Goal: Communication & Community: Share content

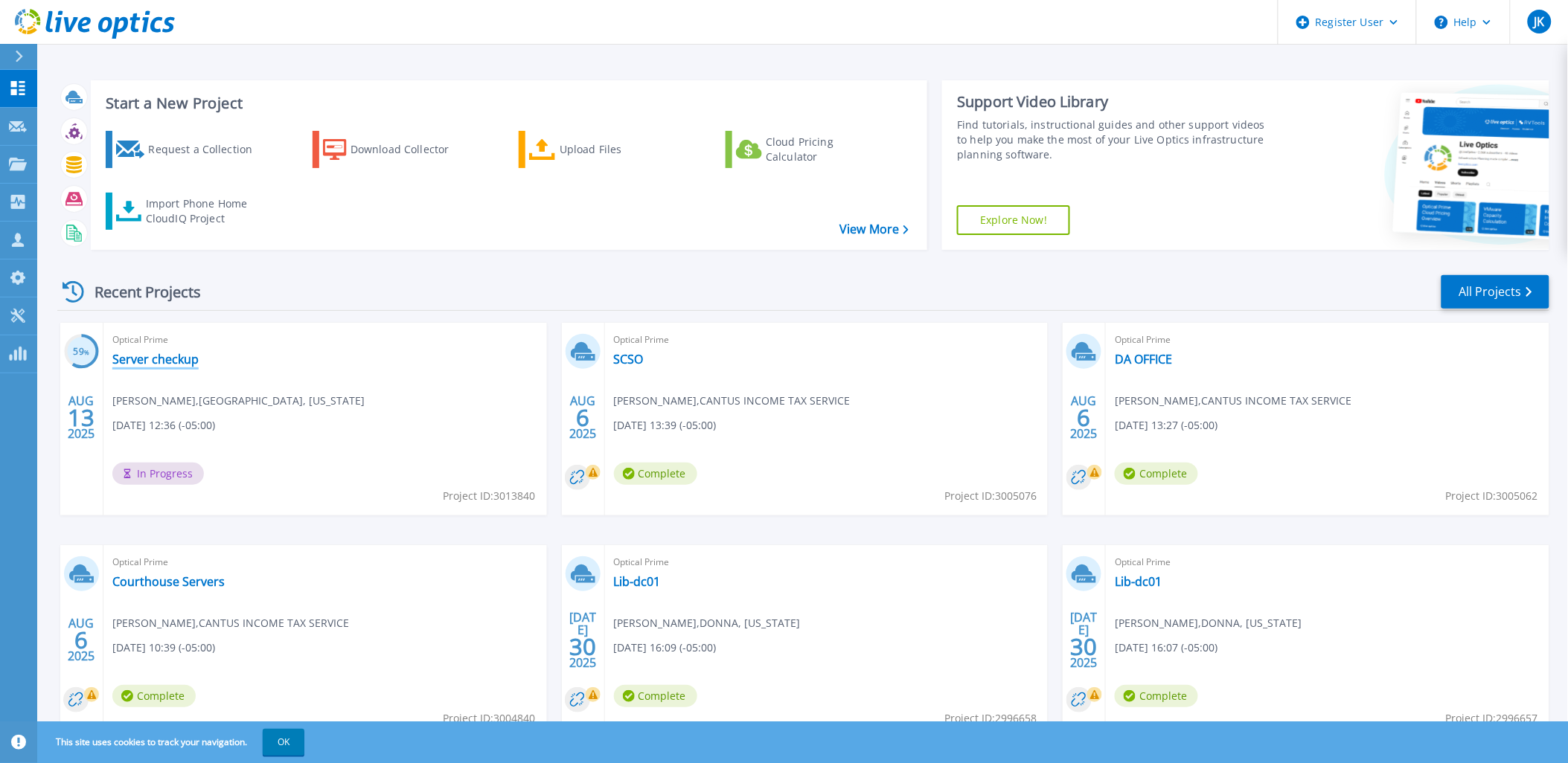
click at [159, 356] on link "Server checkup" at bounding box center [155, 358] width 86 height 15
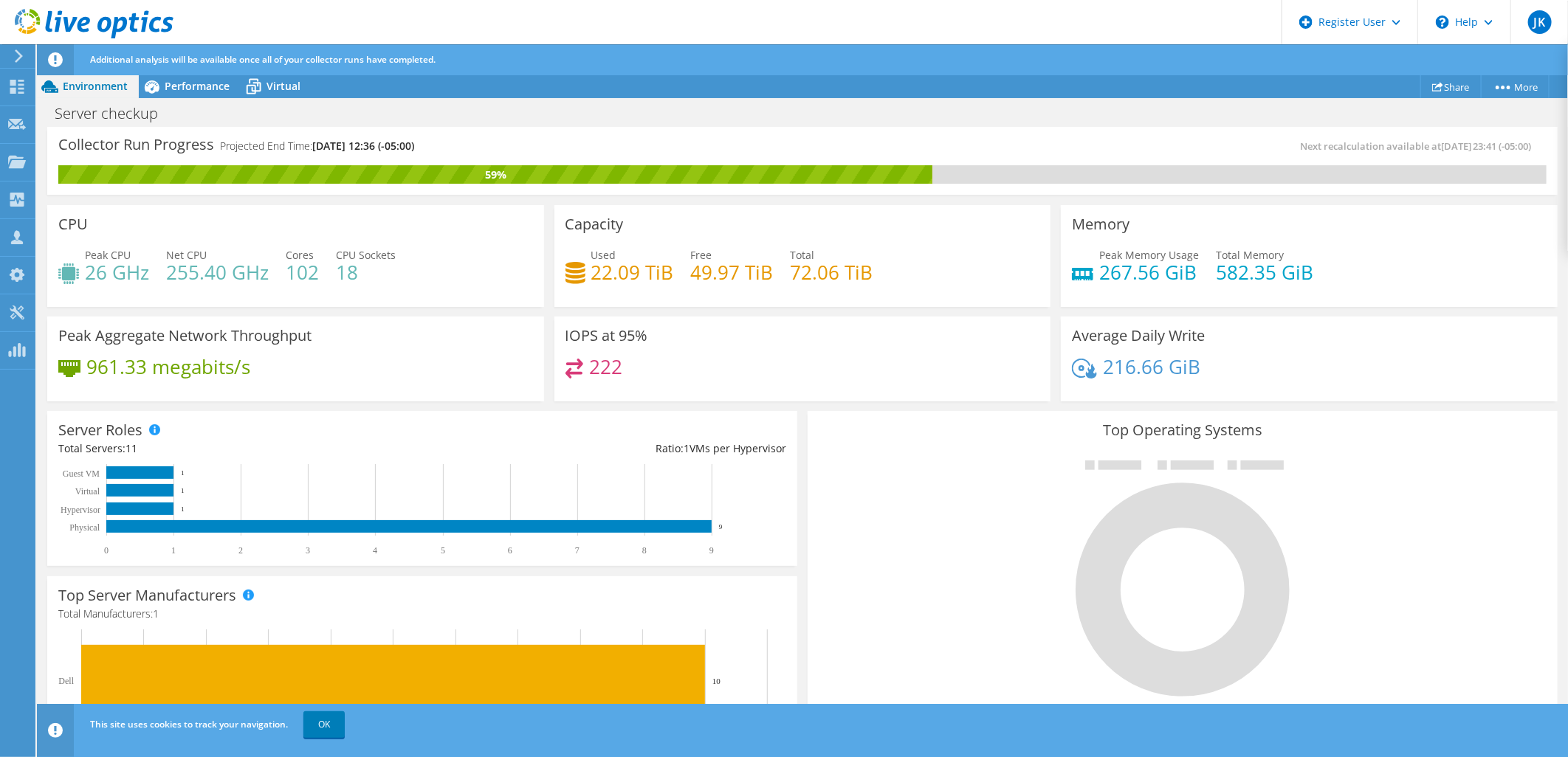
click at [628, 105] on div "Server checkup Print" at bounding box center [802, 114] width 1531 height 27
click at [178, 84] on span "Performance" at bounding box center [197, 85] width 65 height 14
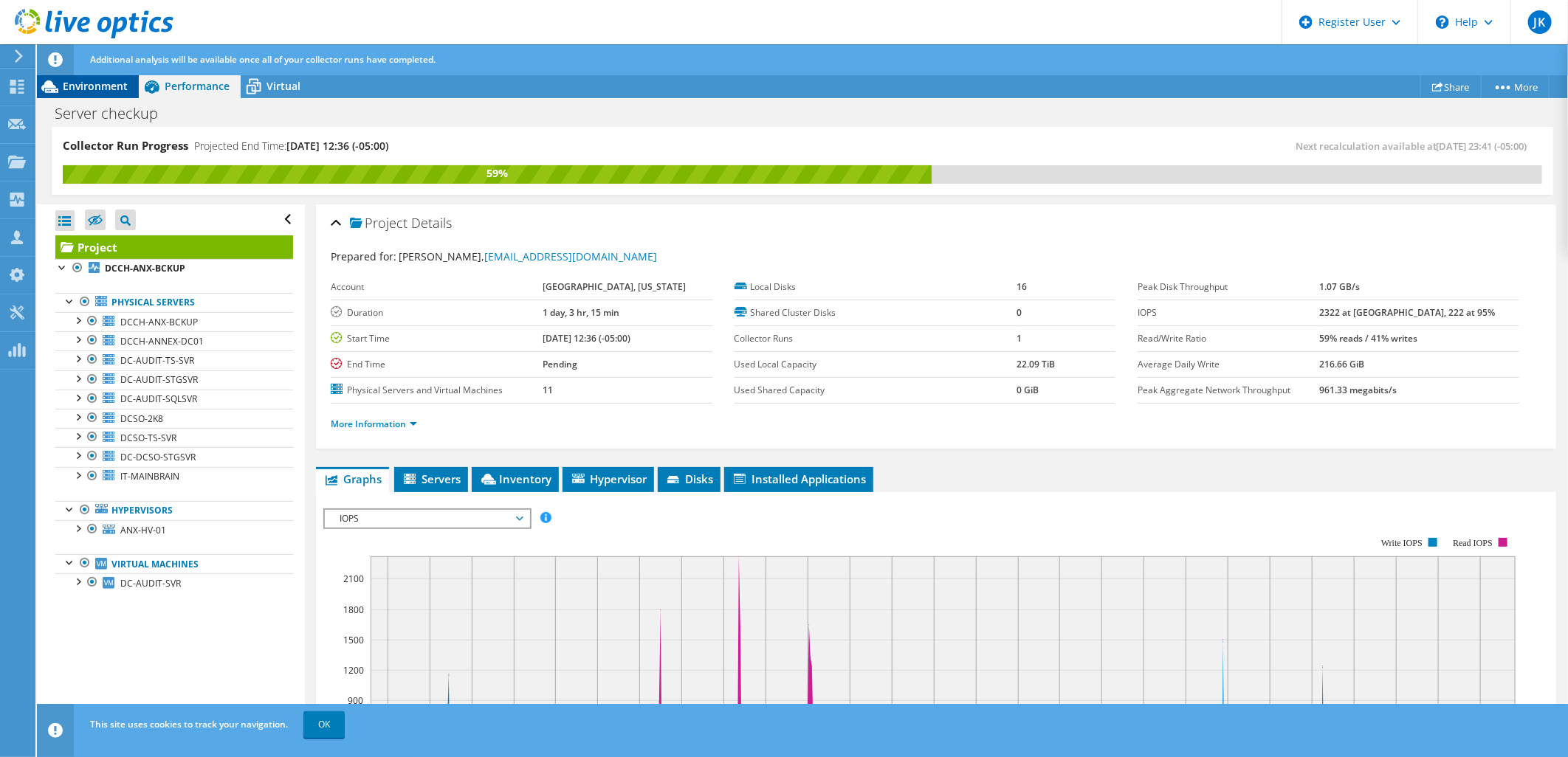
click at [108, 84] on span "Environment" at bounding box center [95, 85] width 65 height 14
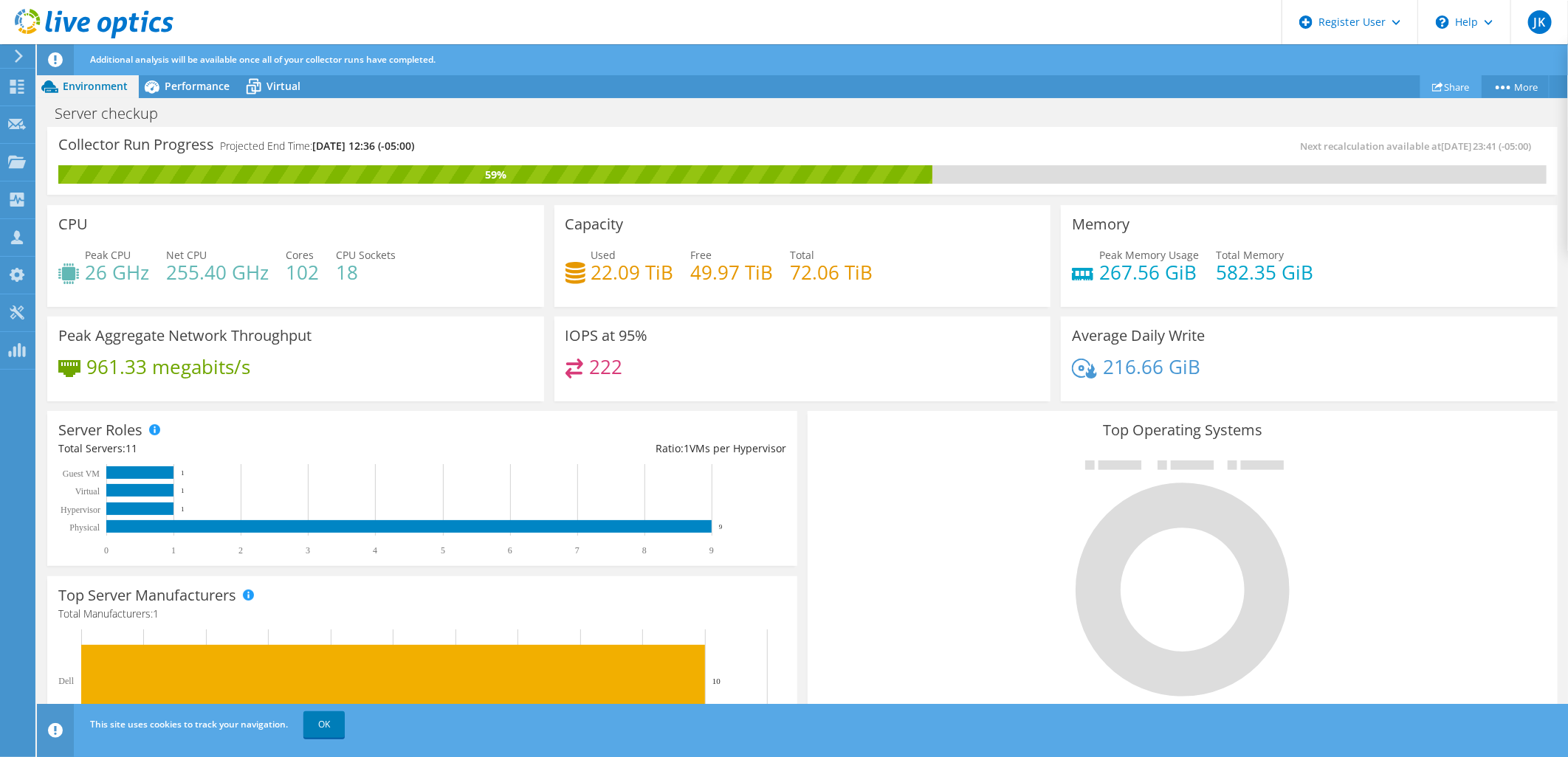
click at [1448, 85] on link "Share" at bounding box center [1451, 86] width 62 height 23
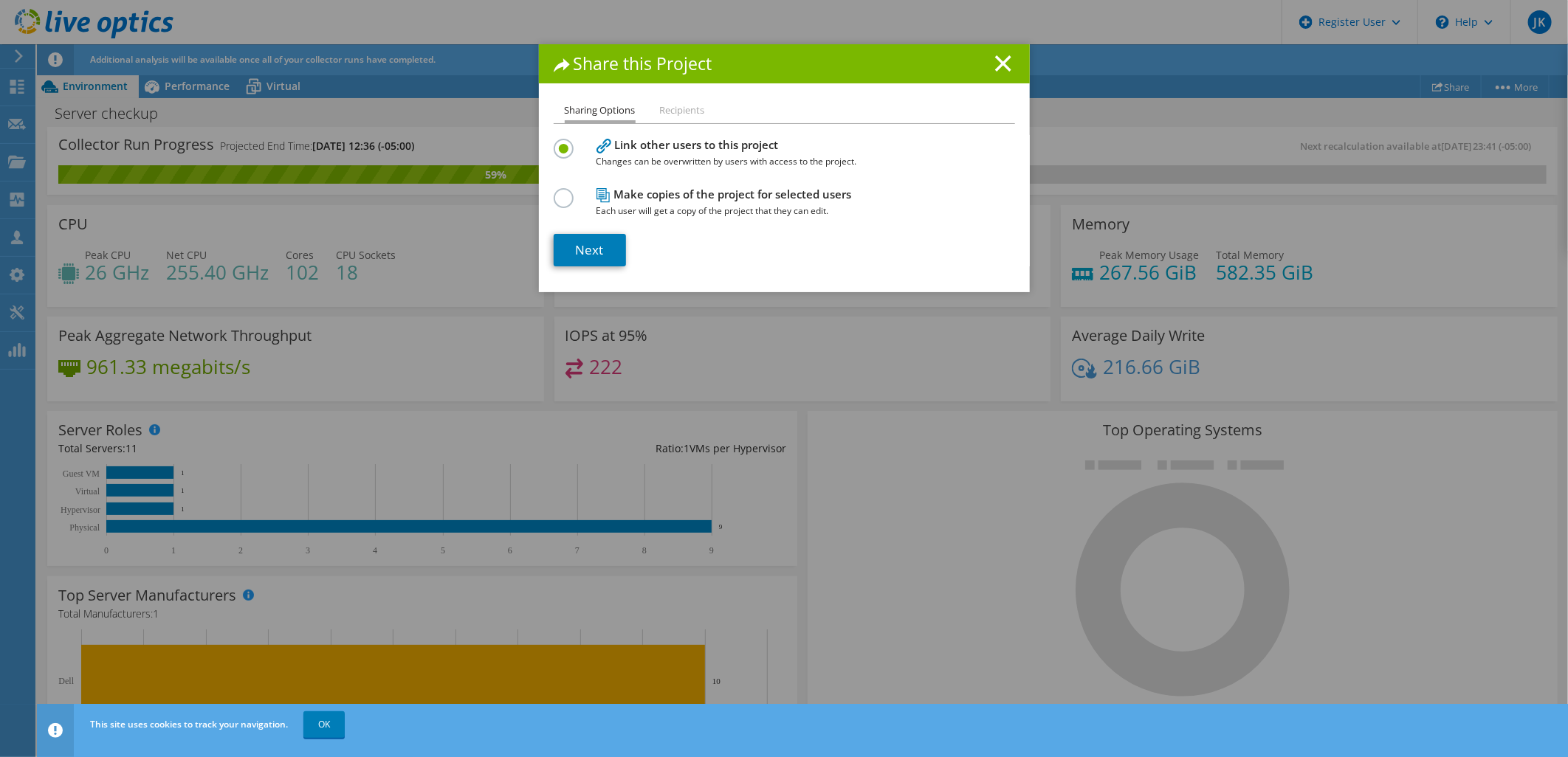
click at [598, 226] on section "Link other users to this project Changes can be overwritten by users with acces…" at bounding box center [785, 201] width 462 height 132
click at [577, 248] on link "Next" at bounding box center [590, 250] width 73 height 32
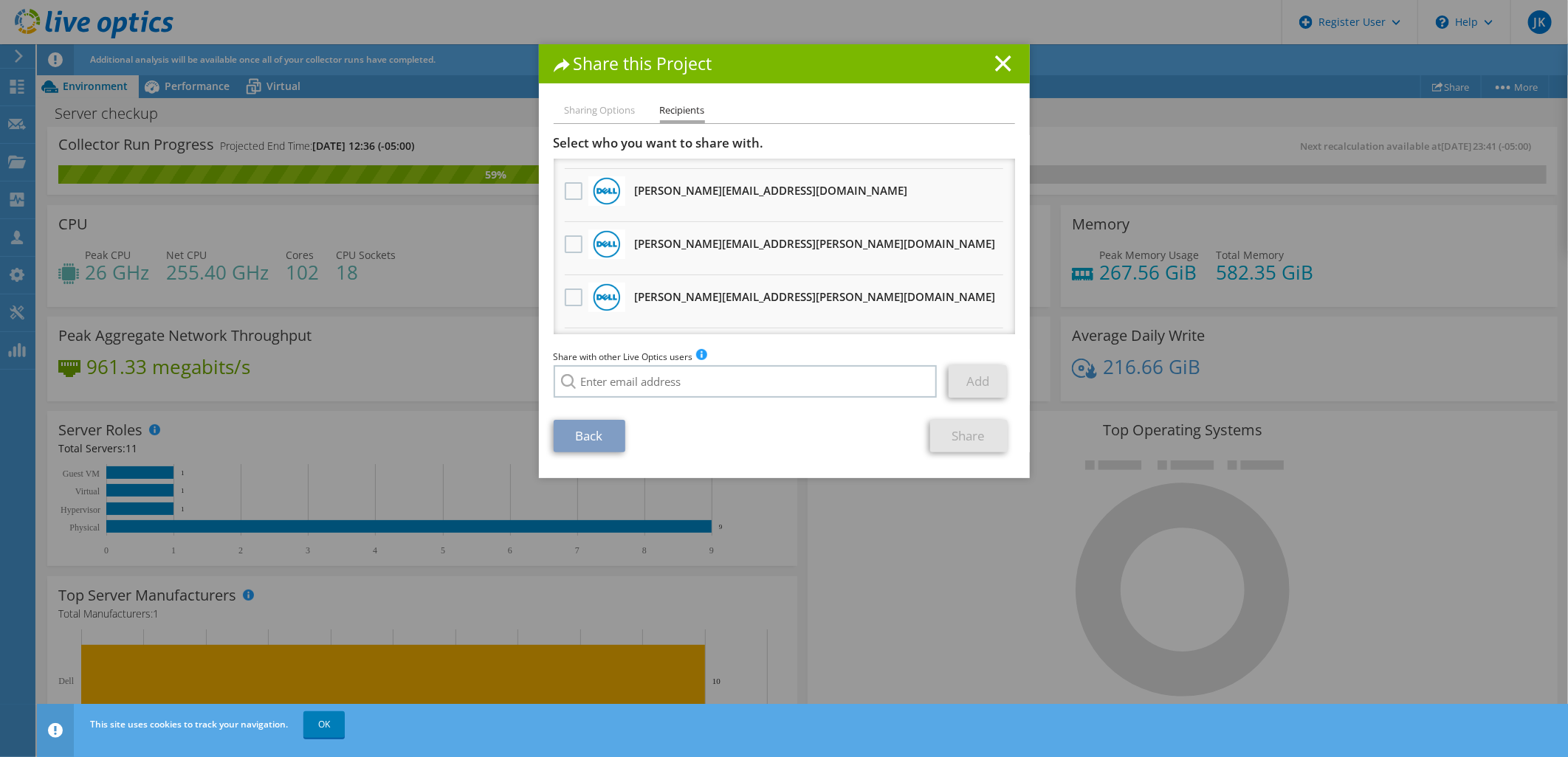
scroll to position [491, 0]
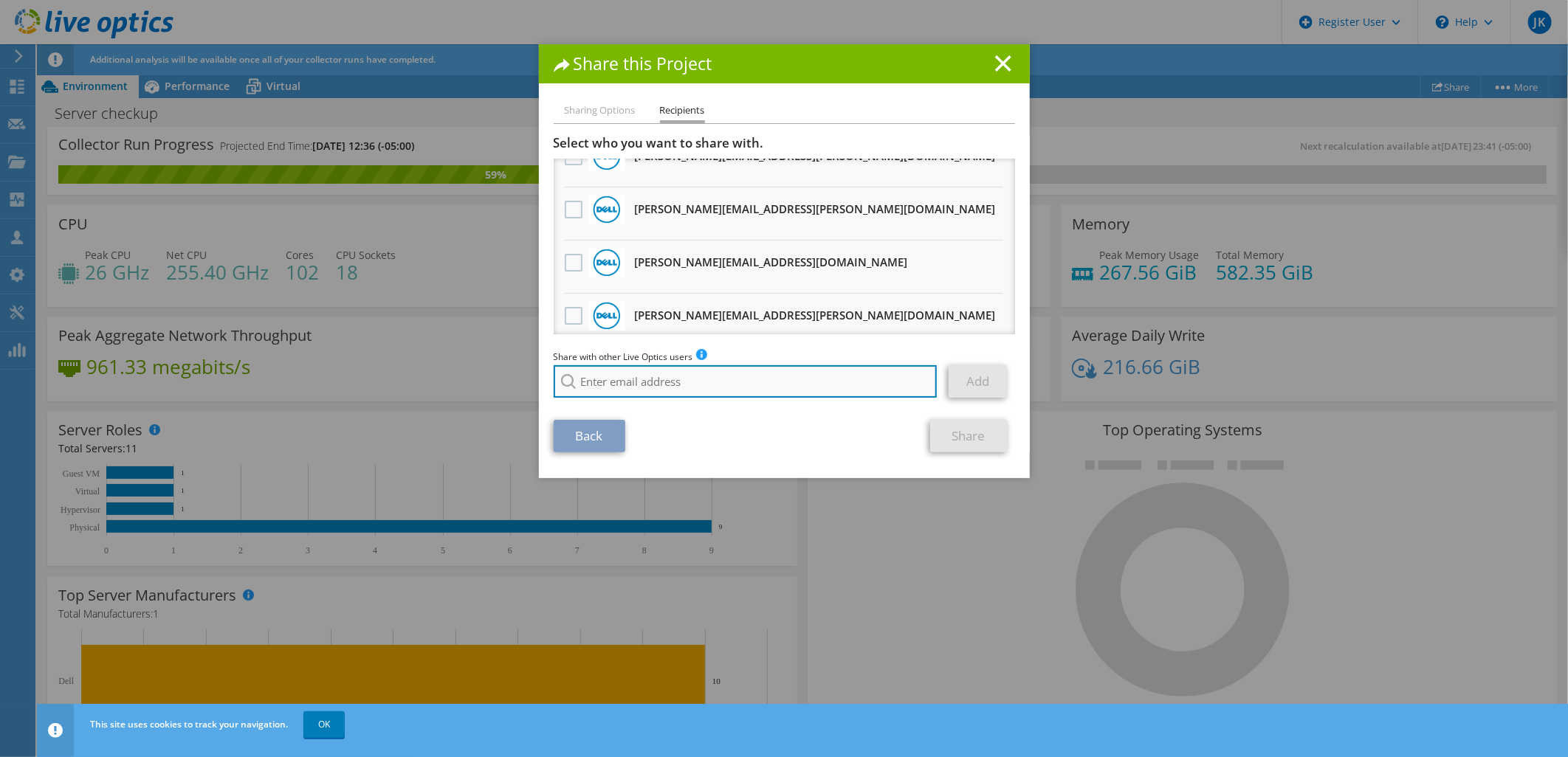
click at [786, 373] on input "search" at bounding box center [746, 381] width 384 height 32
paste input "Jackson Wiswall <jacksonwiswall@ecei.com>"
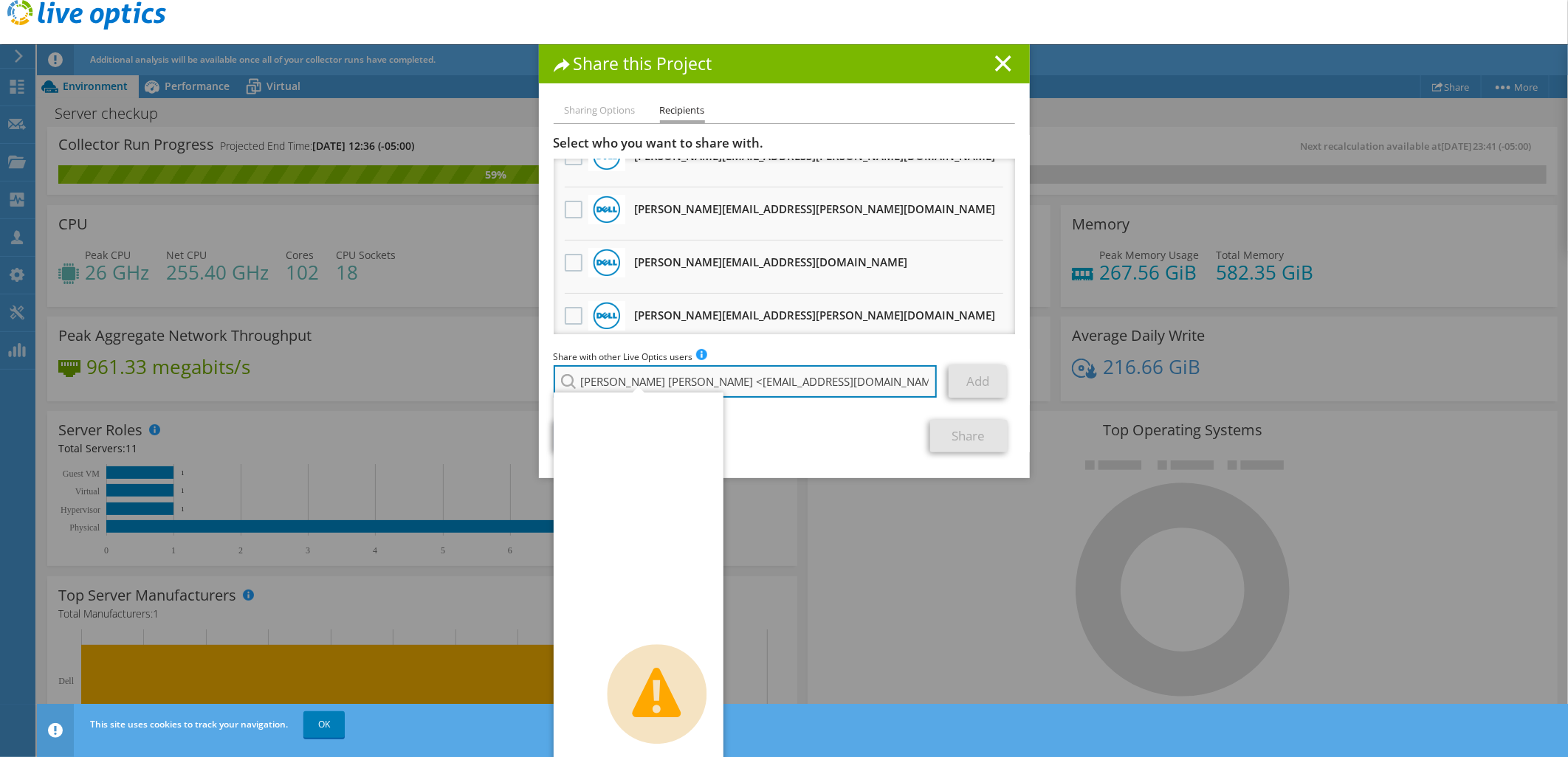
drag, startPoint x: 661, startPoint y: 377, endPoint x: 570, endPoint y: 380, distance: 91.0
click at [570, 380] on input "Jackson Wiswall <jacksonwiswall@ecei.com" at bounding box center [746, 381] width 384 height 32
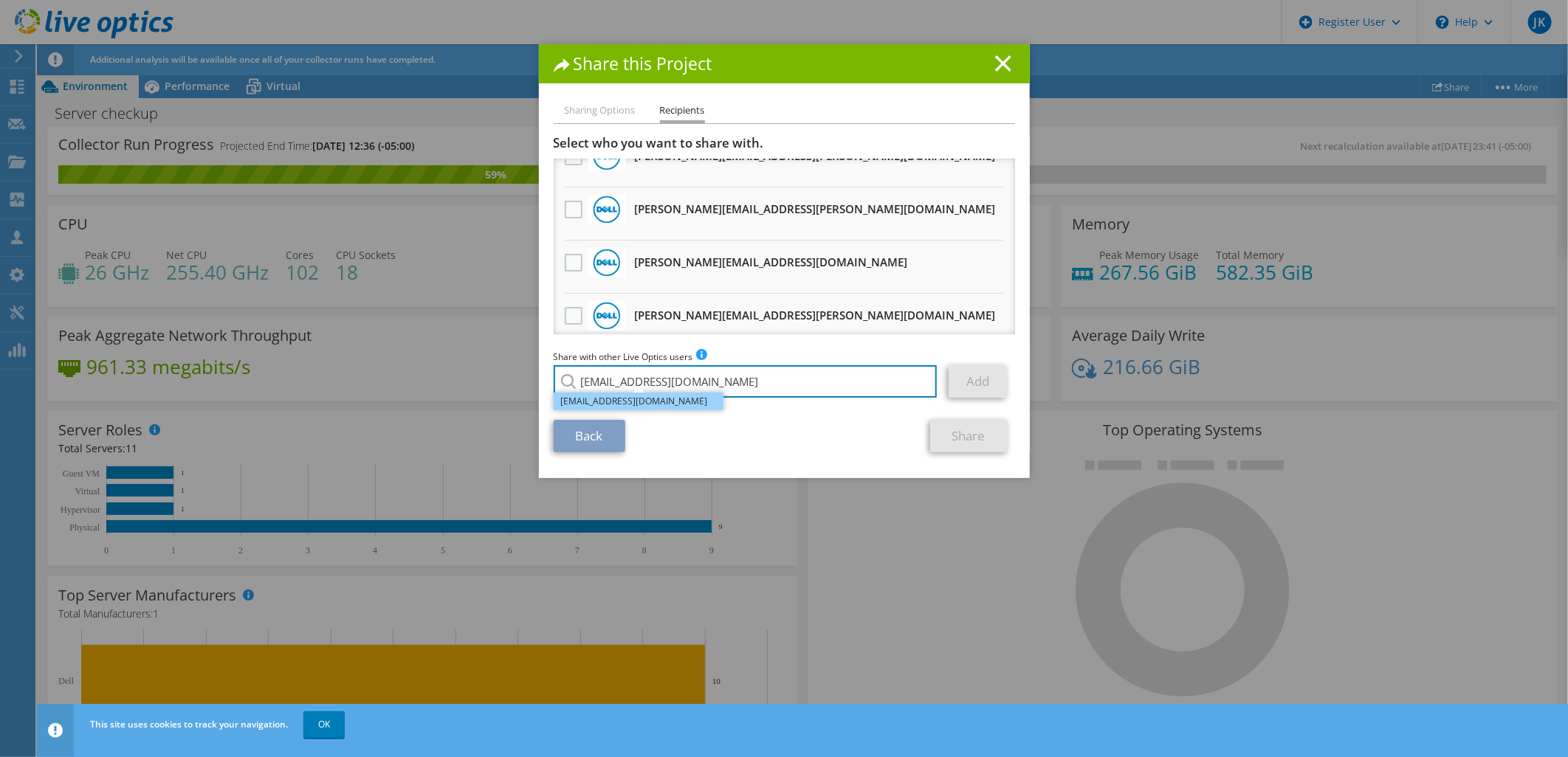
type input "jacksonwiswall@ecei.com"
click at [674, 395] on li "jacksonwiswall@ecei.com" at bounding box center [639, 401] width 170 height 18
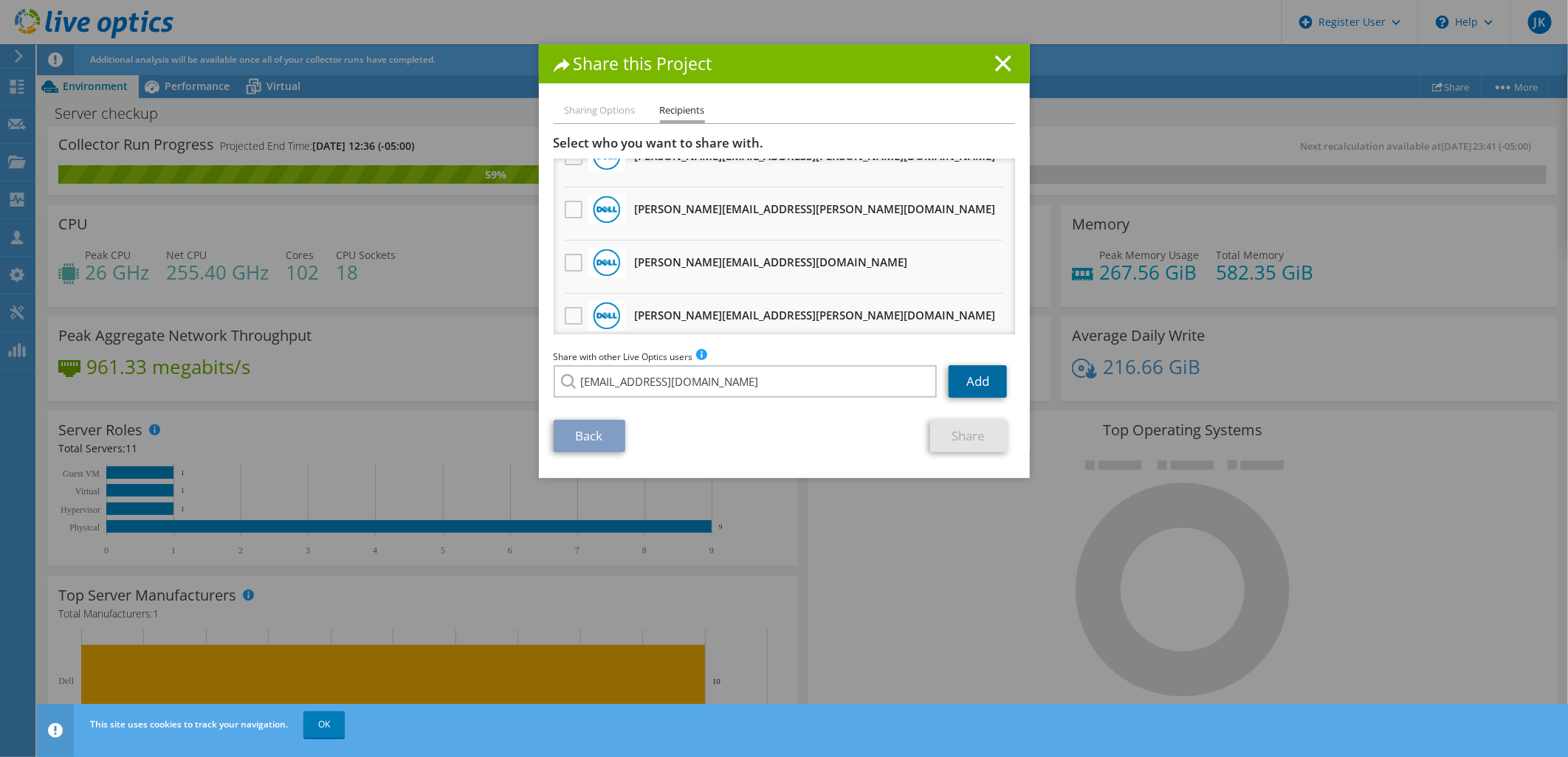
click at [979, 371] on link "Add" at bounding box center [978, 381] width 58 height 32
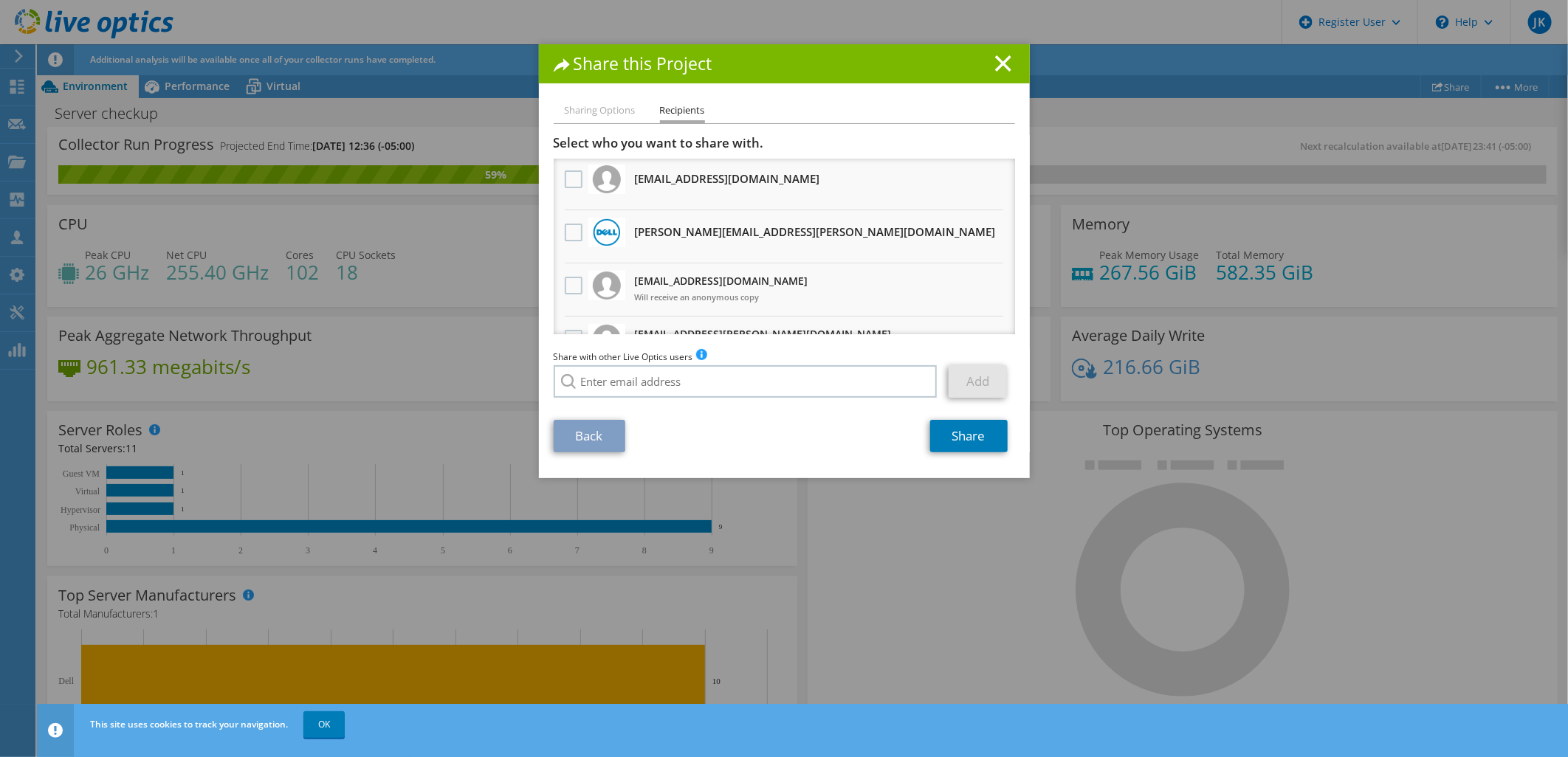
scroll to position [0, 0]
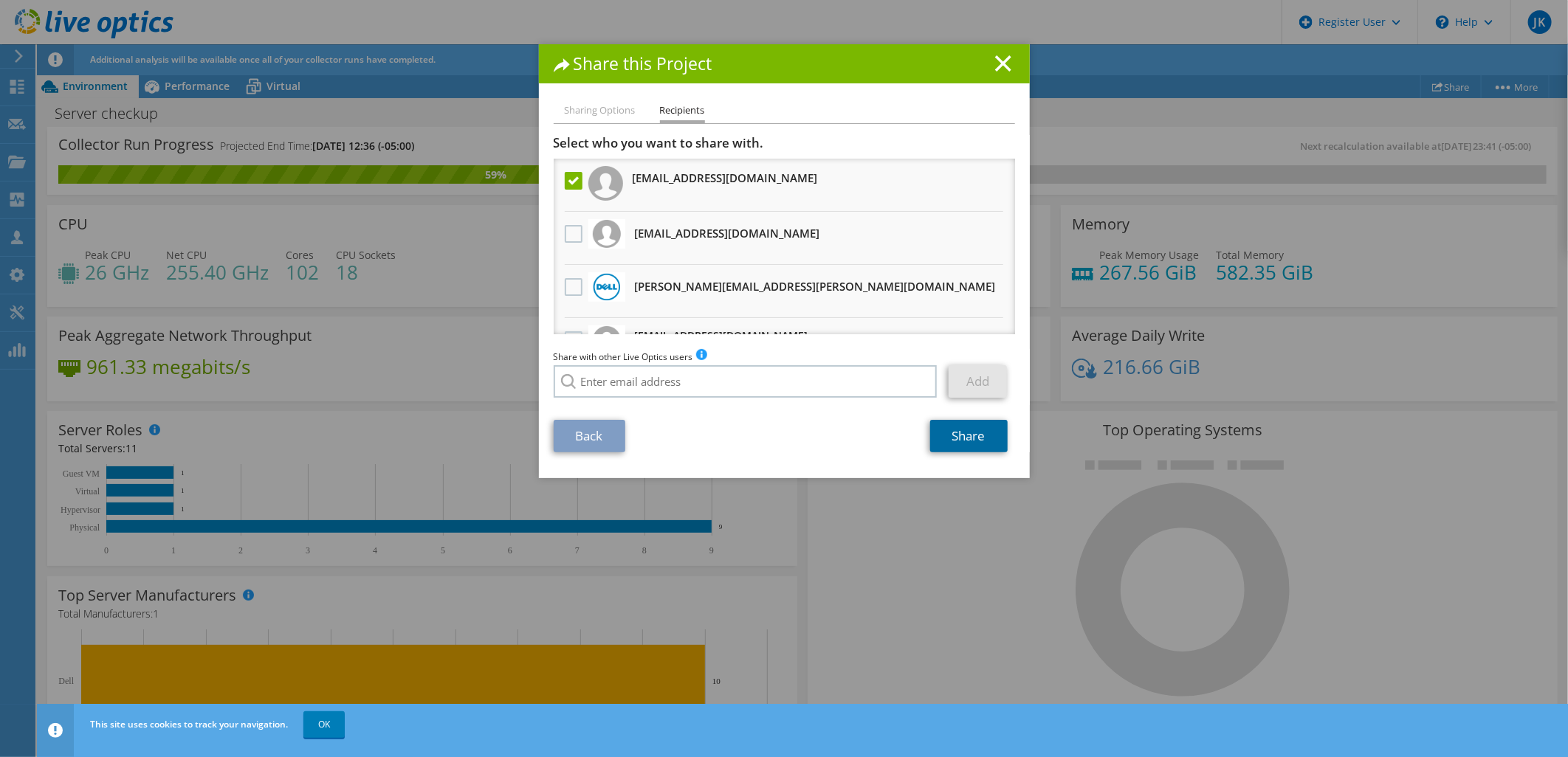
click at [962, 430] on link "Share" at bounding box center [969, 436] width 78 height 32
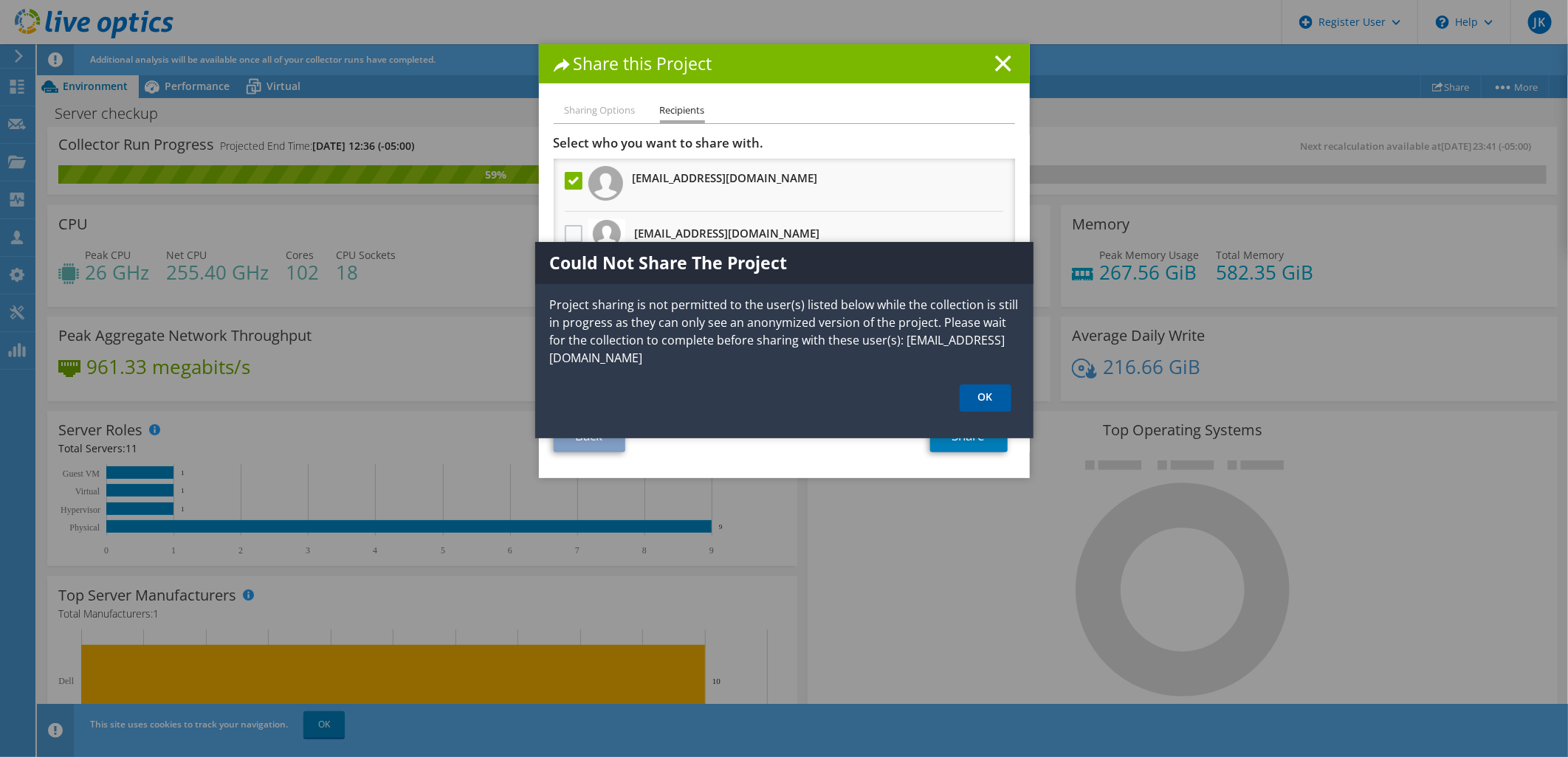
click at [970, 395] on link "OK" at bounding box center [986, 398] width 51 height 27
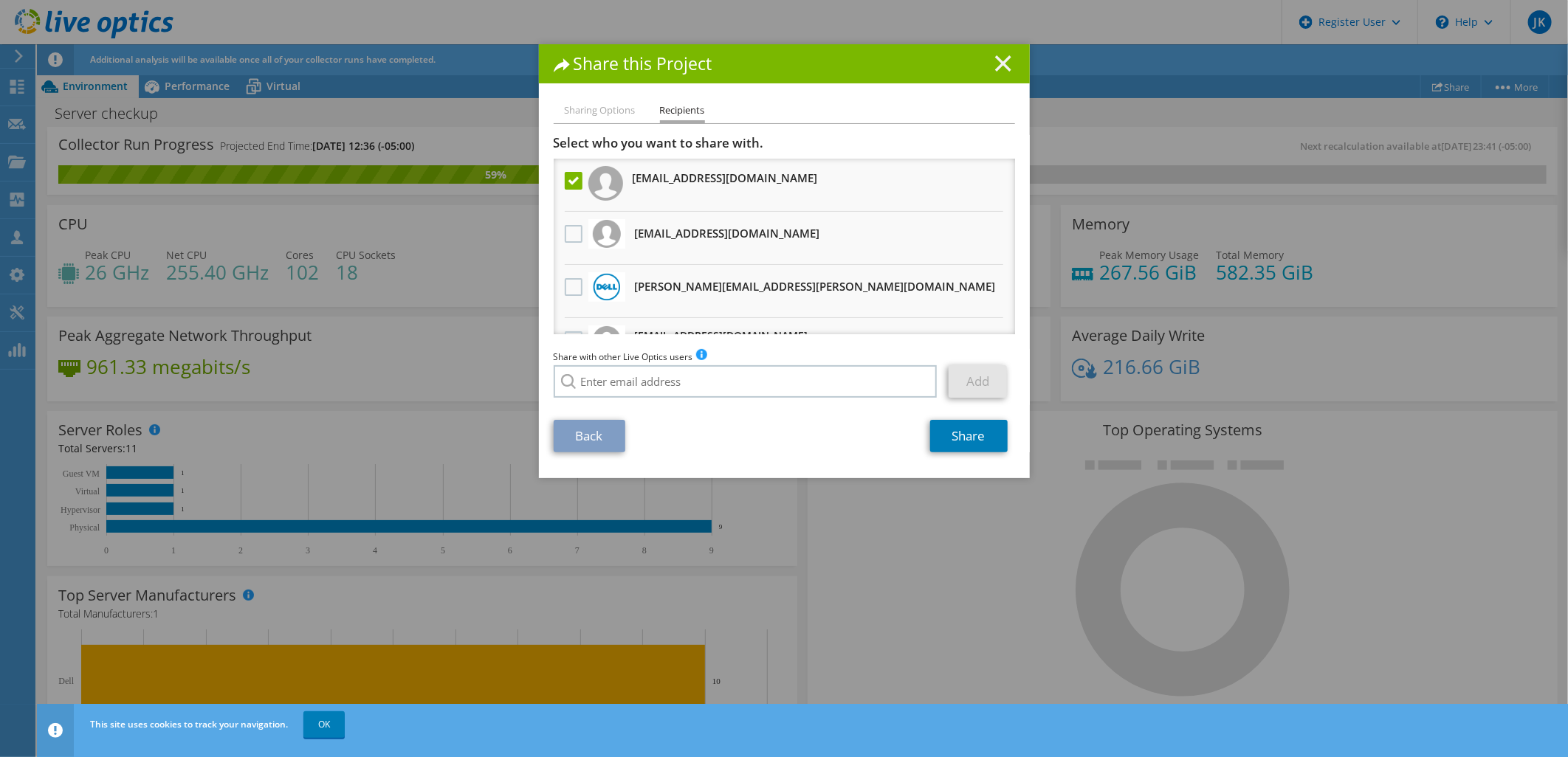
click at [996, 61] on line at bounding box center [1003, 63] width 15 height 15
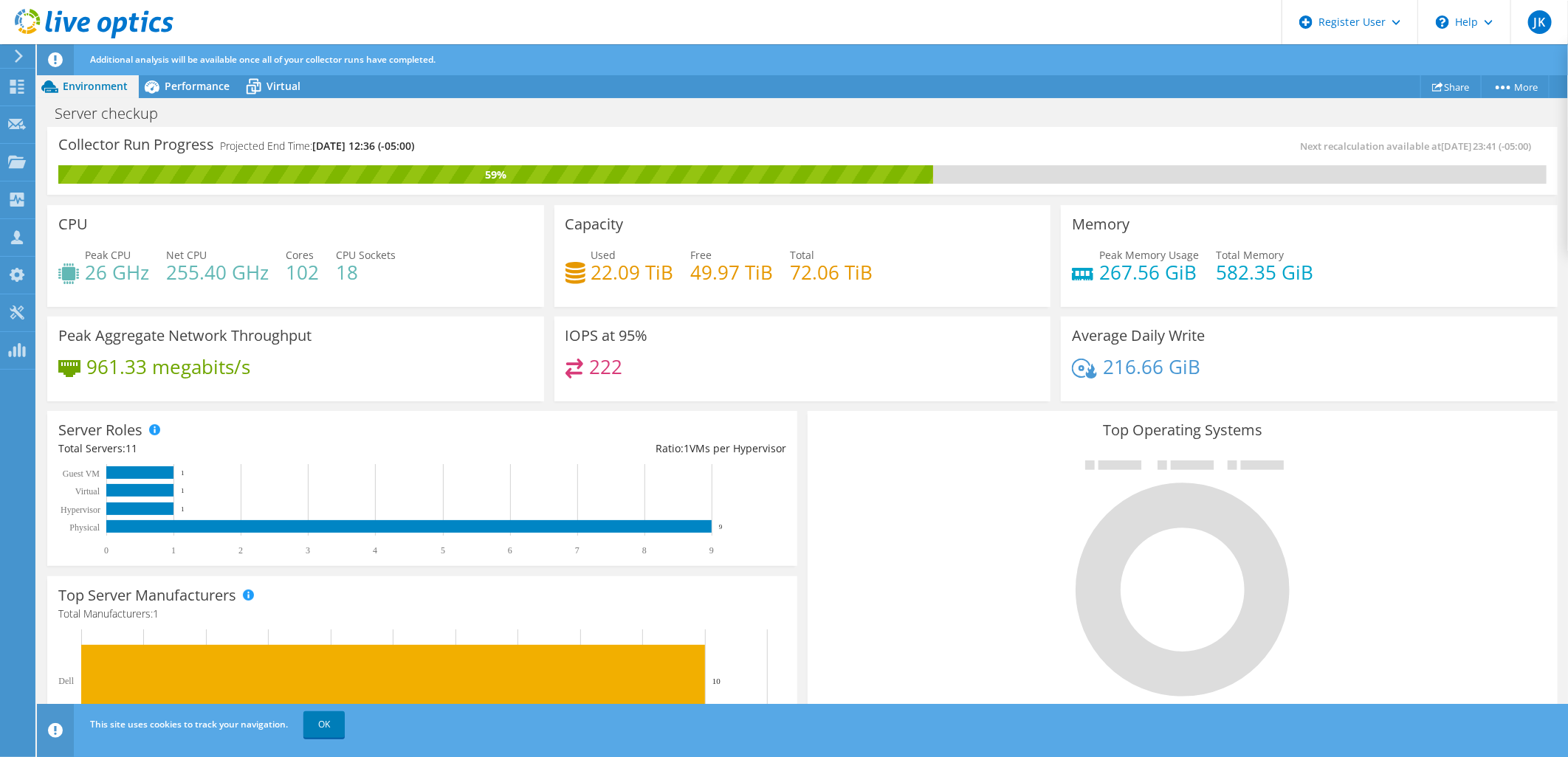
click at [1112, 109] on div "Server checkup Print" at bounding box center [802, 114] width 1531 height 27
